Goal: Check status: Check status

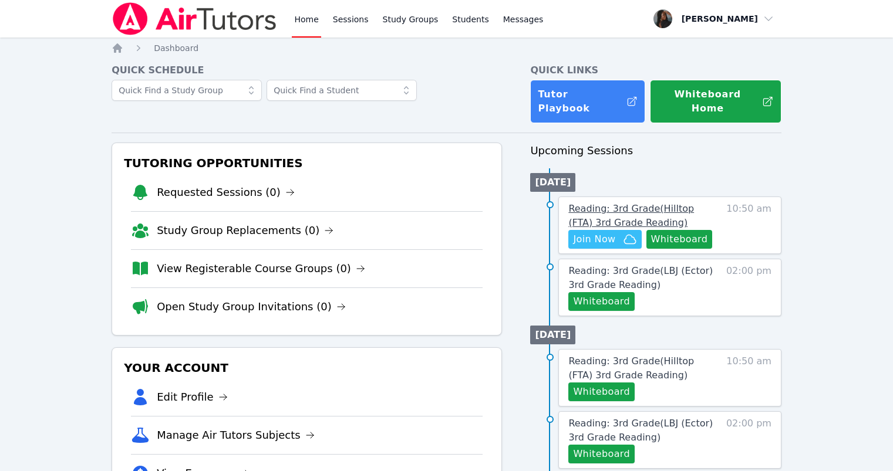
click at [650, 203] on span "Reading: 3rd Grade ( Hilltop (FTA) 3rd Grade Reading )" at bounding box center [631, 215] width 126 height 25
